Goal: Task Accomplishment & Management: Manage account settings

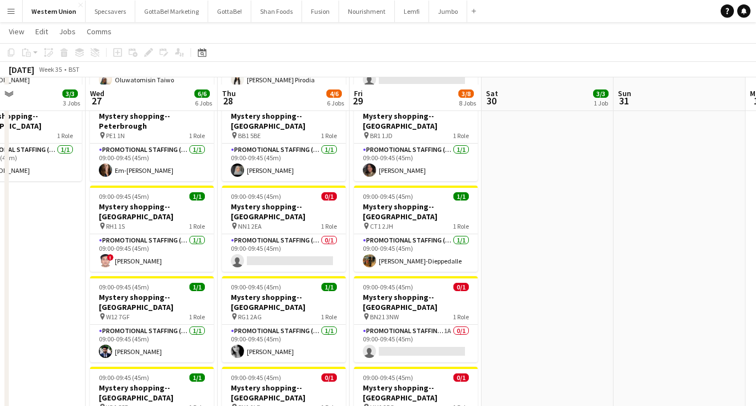
scroll to position [221, 0]
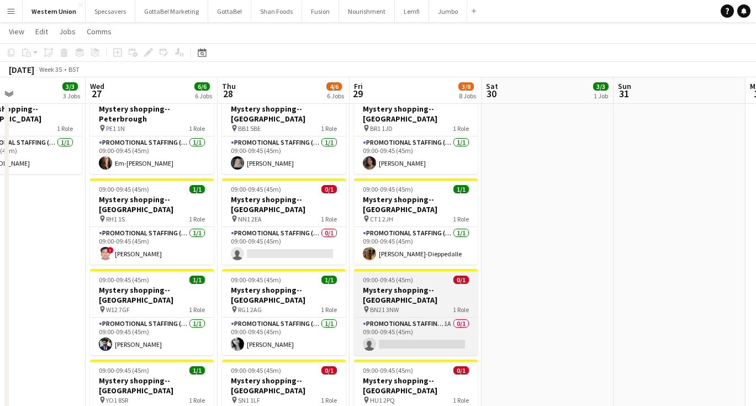
click at [389, 285] on h3 "Mystery shopping--[GEOGRAPHIC_DATA]" at bounding box center [416, 295] width 124 height 20
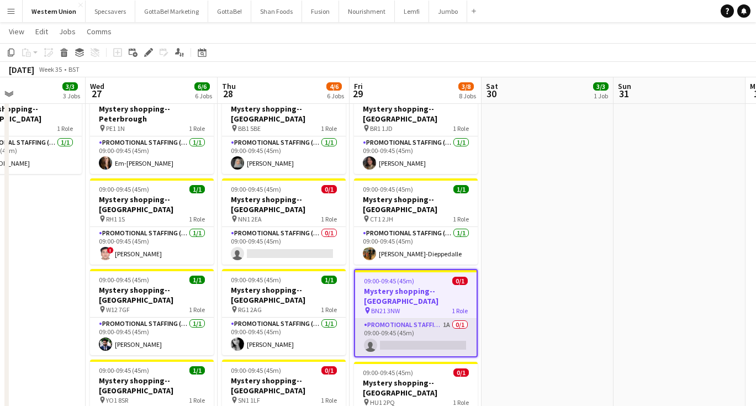
click at [392, 319] on app-card-role "Promotional Staffing (Mystery Shopper) 1A 0/1 09:00-09:45 (45m) single-neutral-…" at bounding box center [415, 338] width 121 height 38
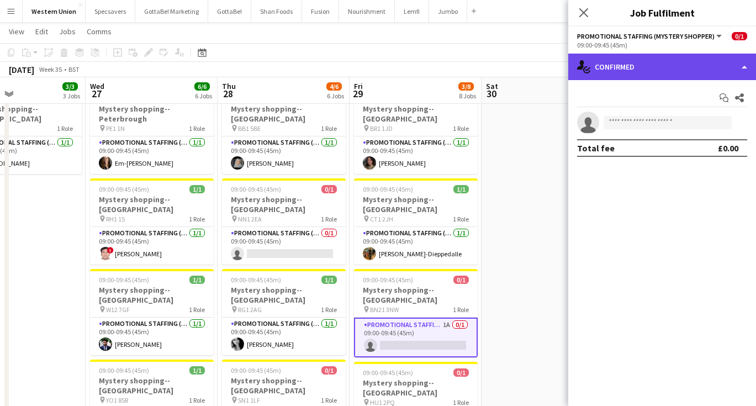
click at [687, 67] on div "single-neutral-actions-check-2 Confirmed" at bounding box center [662, 67] width 188 height 26
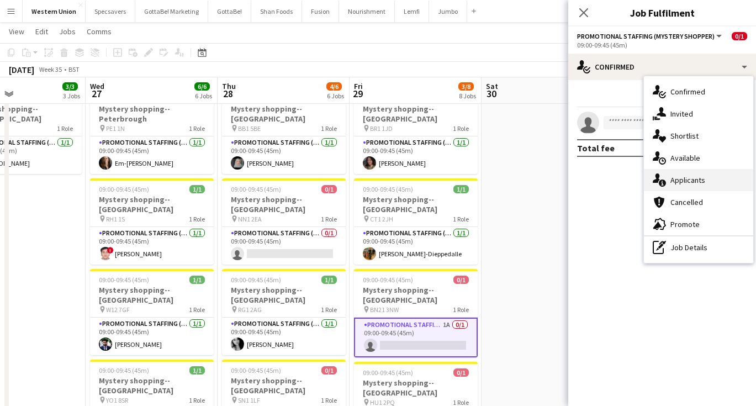
click at [699, 182] on div "single-neutral-actions-information Applicants" at bounding box center [698, 180] width 109 height 22
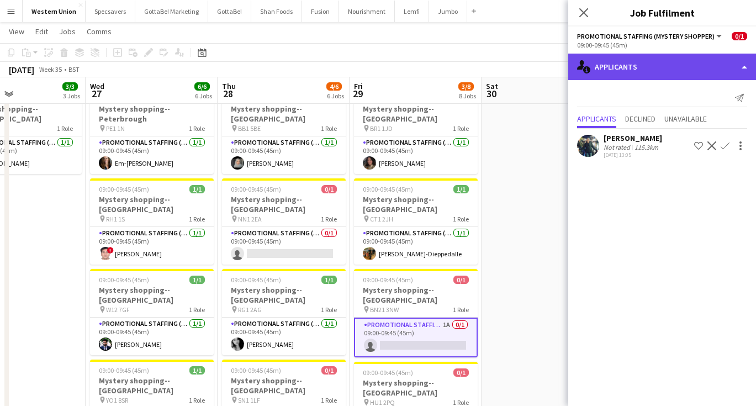
click at [649, 68] on div "single-neutral-actions-information Applicants" at bounding box center [662, 67] width 188 height 26
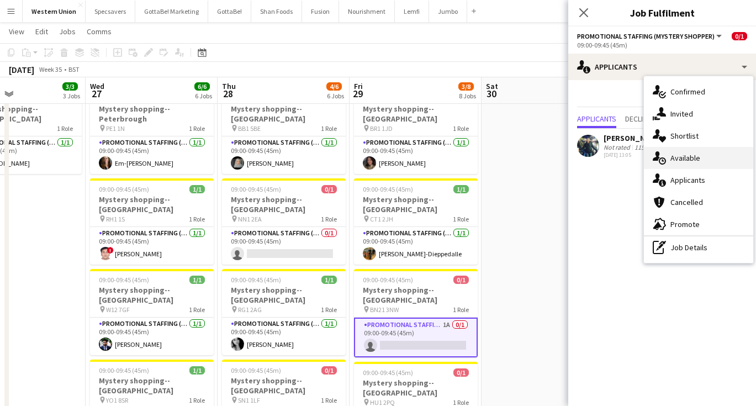
click at [673, 166] on div "single-neutral-actions-upload Available" at bounding box center [698, 158] width 109 height 22
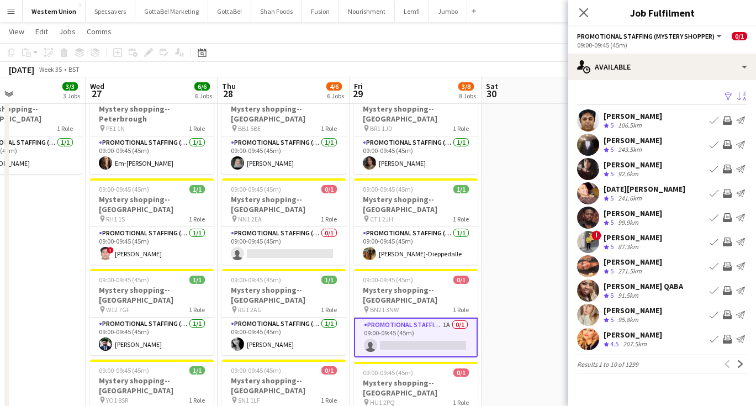
click at [740, 96] on app-icon "Sort asc" at bounding box center [741, 97] width 9 height 10
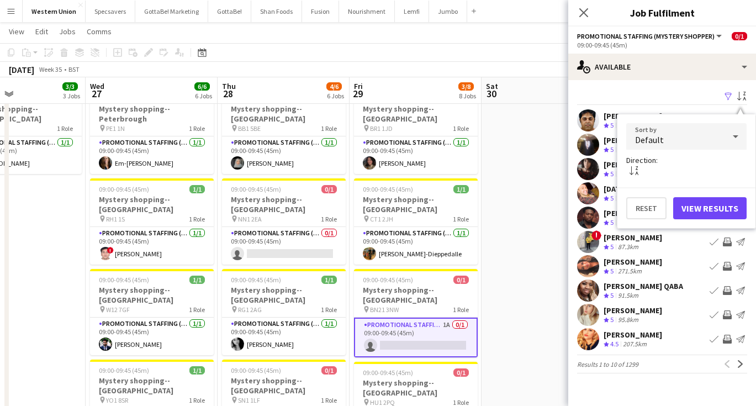
click at [719, 134] on div "Default" at bounding box center [675, 136] width 98 height 26
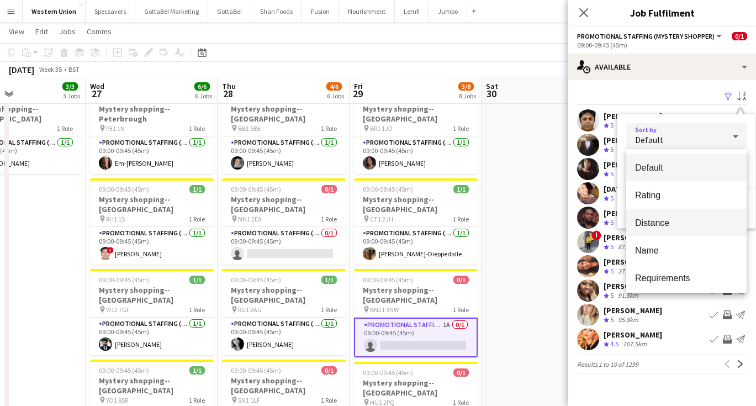
click at [679, 223] on span "Distance" at bounding box center [686, 223] width 103 height 10
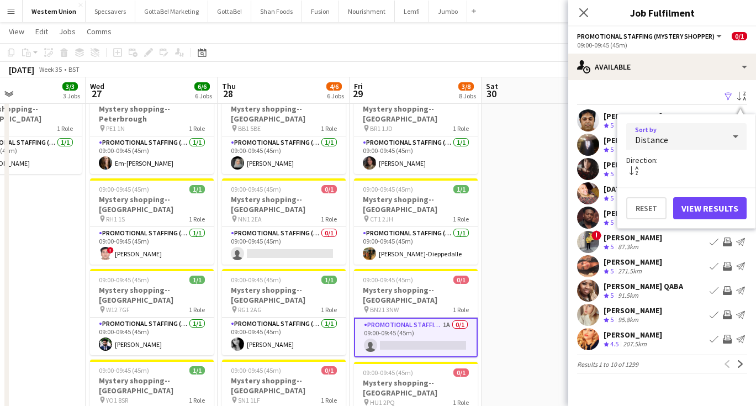
click at [707, 202] on button "View Results" at bounding box center [709, 208] width 73 height 22
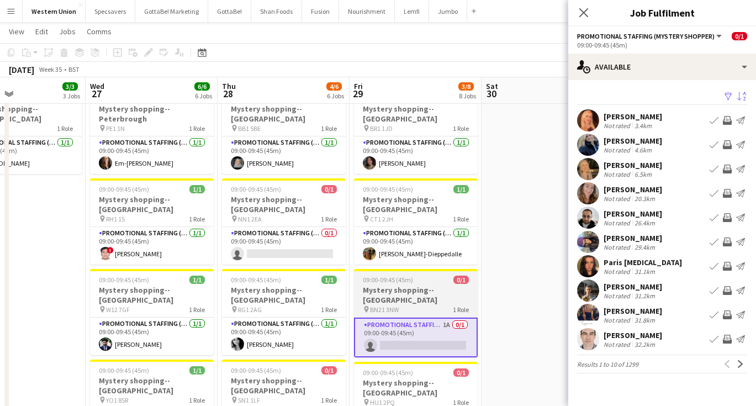
click at [445, 285] on h3 "Mystery shopping--[GEOGRAPHIC_DATA]" at bounding box center [416, 295] width 124 height 20
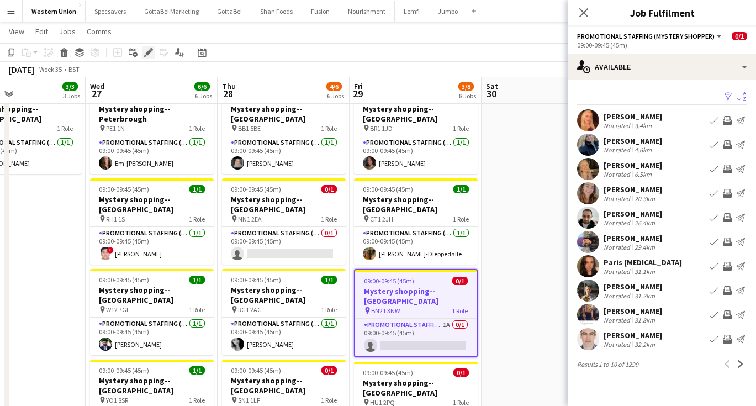
click at [148, 48] on icon "Edit" at bounding box center [148, 52] width 9 height 9
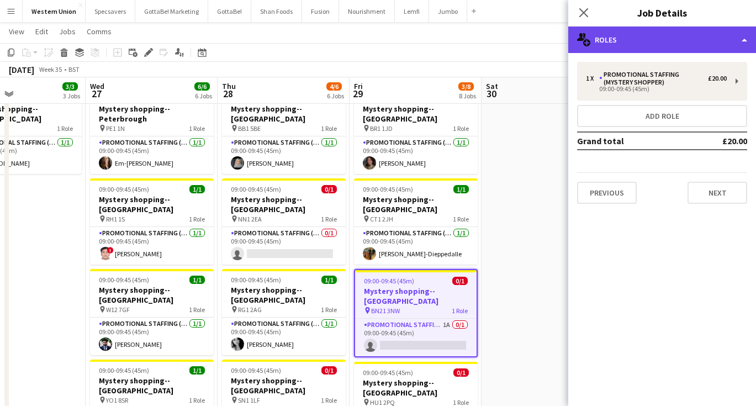
click at [691, 46] on div "multiple-users-add Roles" at bounding box center [662, 39] width 188 height 26
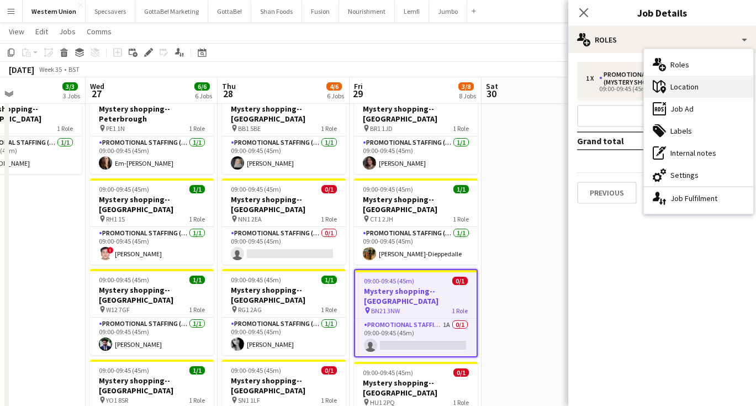
click at [685, 92] on div "maps-pin-1 Location" at bounding box center [698, 87] width 109 height 22
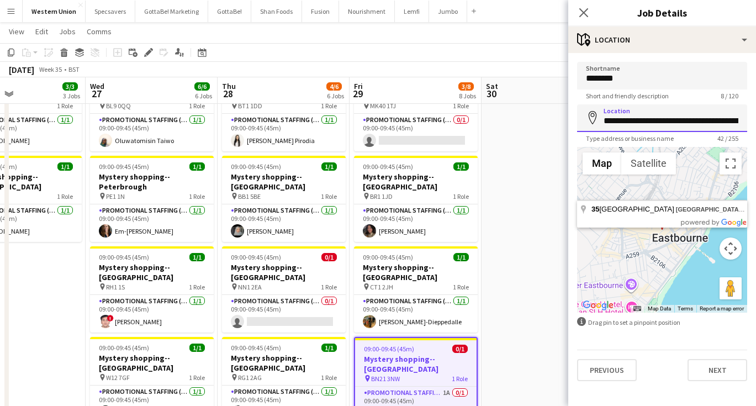
scroll to position [152, 0]
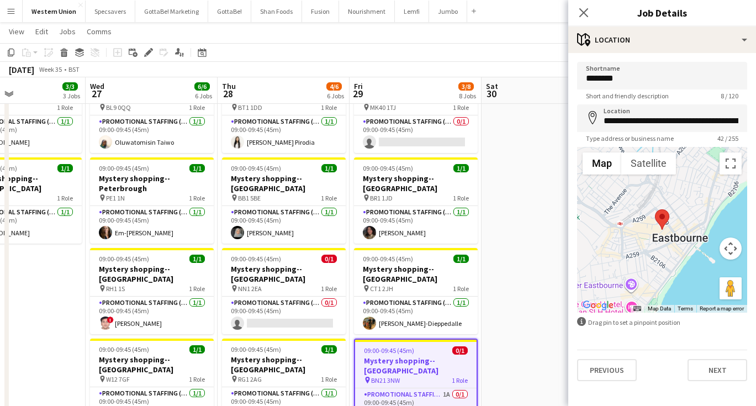
click at [527, 258] on app-date-cell "09:00-18:00 (9h) 3/3 ASAP England @ BP Pluse--Times TBC pin NEC--Birmingham 1 R…" at bounding box center [547, 348] width 132 height 753
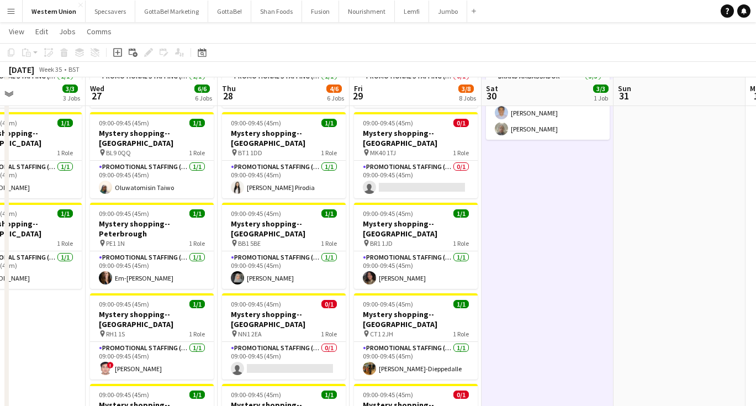
scroll to position [110, 0]
